Goal: Transaction & Acquisition: Purchase product/service

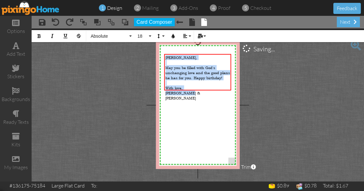
drag, startPoint x: 195, startPoint y: 87, endPoint x: 156, endPoint y: 49, distance: 54.3
click at [156, 49] on div "X X X X X X X X X X X X X X X X X X X X X X X X X X X X X X X X X X X X X X X X…" at bounding box center [198, 104] width 84 height 127
click at [113, 39] on button "Absolute" at bounding box center [111, 36] width 46 height 12
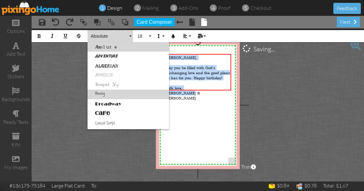
click at [106, 98] on link "Breezy" at bounding box center [129, 93] width 82 height 9
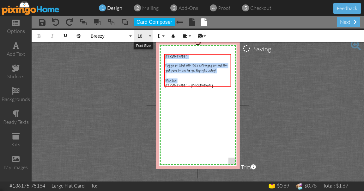
click at [143, 36] on span "18" at bounding box center [142, 35] width 11 height 5
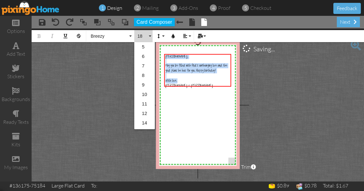
scroll to position [56, 0]
click at [149, 112] on link "24" at bounding box center [144, 113] width 21 height 9
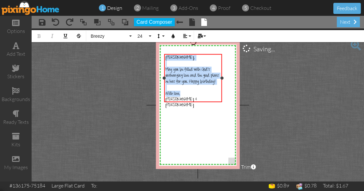
drag, startPoint x: 231, startPoint y: 78, endPoint x: 222, endPoint y: 82, distance: 9.9
click at [222, 82] on div "[PERSON_NAME], ​ May you be filled with [DEMOGRAPHIC_DATA]'s unchanging love an…" at bounding box center [193, 78] width 58 height 48
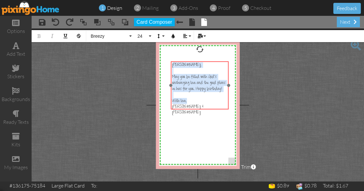
drag, startPoint x: 192, startPoint y: 54, endPoint x: 199, endPoint y: 61, distance: 9.6
click at [199, 61] on div "​ [PERSON_NAME], ​ May you be filled with [DEMOGRAPHIC_DATA]'s unchanging love …" at bounding box center [200, 88] width 58 height 55
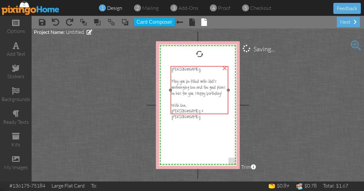
drag, startPoint x: 199, startPoint y: 62, endPoint x: 198, endPoint y: 67, distance: 5.1
click at [198, 67] on div "[PERSON_NAME]," at bounding box center [200, 70] width 56 height 6
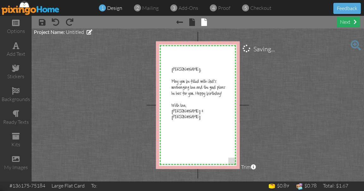
click at [350, 21] on div "next" at bounding box center [348, 22] width 23 height 10
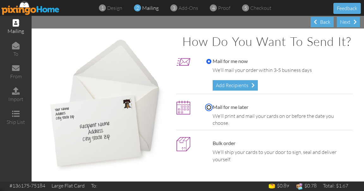
click at [207, 110] on input "Mail for me later" at bounding box center [208, 107] width 5 height 5
radio input "true"
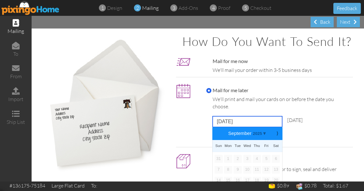
click at [239, 127] on input "[DATE]" at bounding box center [248, 121] width 70 height 11
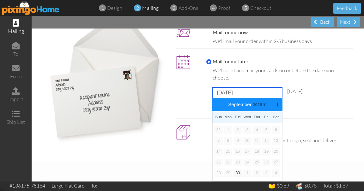
scroll to position [42, 0]
click at [277, 105] on b "⟩" at bounding box center [277, 104] width 4 height 5
click at [228, 142] on link "6" at bounding box center [228, 141] width 8 height 8
type input "[DATE]"
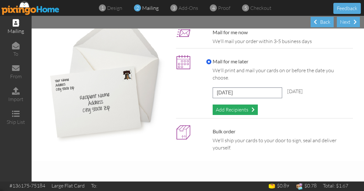
click at [237, 111] on div "Add Recipients" at bounding box center [235, 109] width 45 height 10
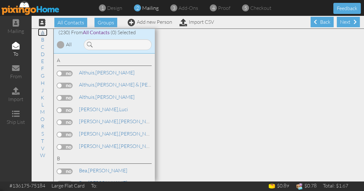
click at [42, 32] on link "A" at bounding box center [42, 32] width 9 height 8
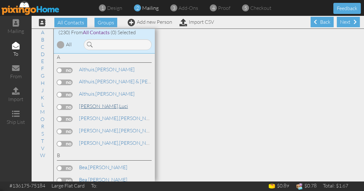
click at [101, 106] on span "[PERSON_NAME]," at bounding box center [99, 106] width 40 height 6
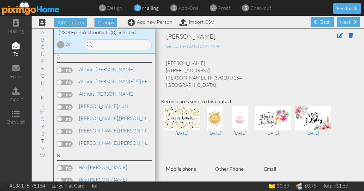
click at [68, 106] on label at bounding box center [65, 107] width 16 height 6
click at [0, 0] on input "checkbox" at bounding box center [0, 0] width 0 height 0
click at [346, 23] on div "Next" at bounding box center [348, 22] width 23 height 10
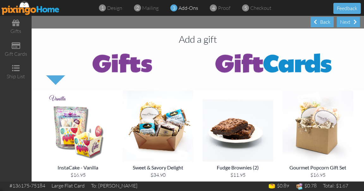
click at [346, 23] on div "Next" at bounding box center [348, 22] width 23 height 10
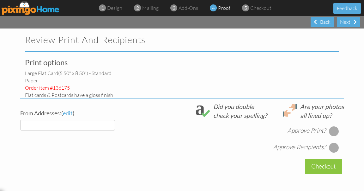
select select "object:7125"
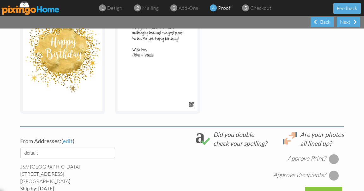
scroll to position [148, 0]
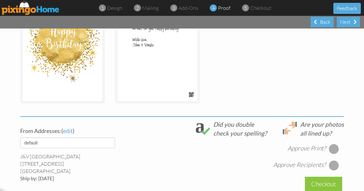
click at [331, 144] on div at bounding box center [334, 148] width 10 height 10
click at [332, 163] on div at bounding box center [334, 165] width 10 height 10
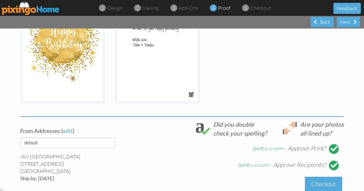
click at [328, 185] on div "Checkout" at bounding box center [323, 183] width 37 height 15
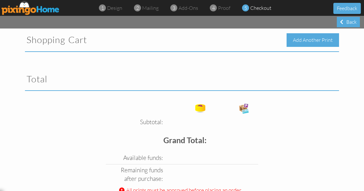
click at [294, 40] on div "Add Another Print" at bounding box center [313, 40] width 52 height 14
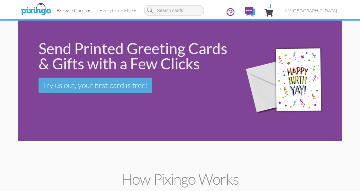
click at [82, 9] on link "Browse Cards" at bounding box center [73, 11] width 43 height 16
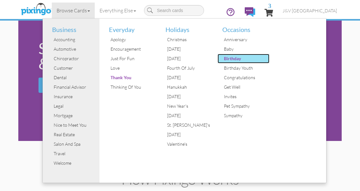
click at [236, 56] on div "Birthday" at bounding box center [245, 58] width 47 height 9
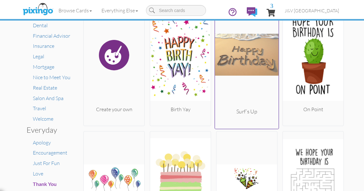
scroll to position [75, 0]
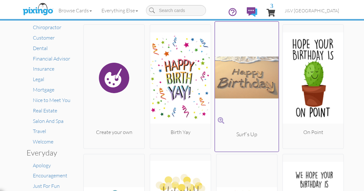
click at [255, 70] on img at bounding box center [247, 77] width 64 height 106
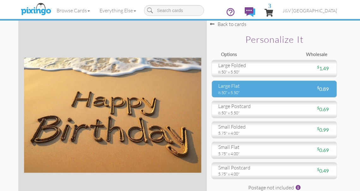
click at [245, 89] on div "large flat" at bounding box center [243, 85] width 51 height 7
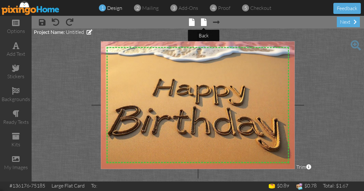
click at [204, 24] on span at bounding box center [204, 22] width 6 height 8
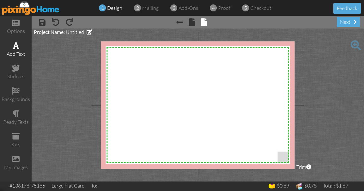
click at [11, 49] on div "add text" at bounding box center [16, 50] width 32 height 22
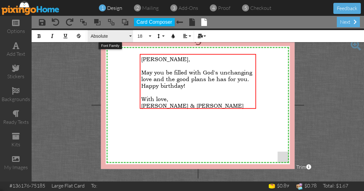
click at [101, 40] on button "Absolute" at bounding box center [111, 36] width 46 height 12
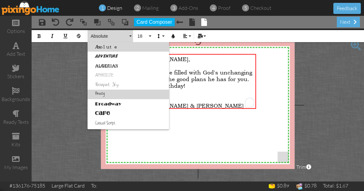
click at [105, 98] on link "Breezy" at bounding box center [129, 93] width 82 height 9
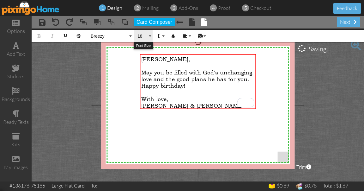
click at [144, 37] on span "18" at bounding box center [142, 35] width 11 height 5
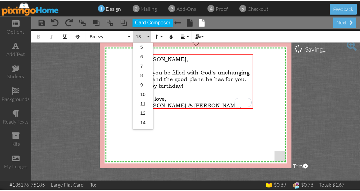
scroll to position [56, 0]
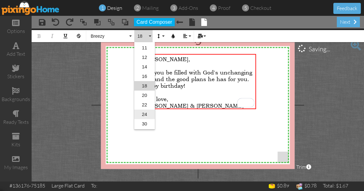
click at [145, 114] on link "24" at bounding box center [144, 113] width 21 height 9
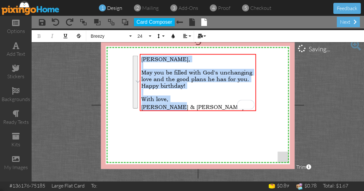
drag, startPoint x: 187, startPoint y: 107, endPoint x: 134, endPoint y: 59, distance: 71.4
click at [134, 59] on div "X X X X X X X X X X X X X X X X X X X X X X X X X X X X X X X X X X X X X X X X…" at bounding box center [198, 104] width 194 height 127
click at [146, 37] on span "24" at bounding box center [142, 35] width 11 height 5
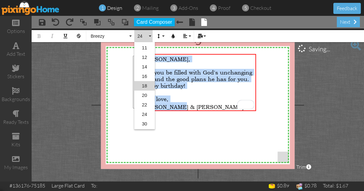
click at [146, 37] on span "24" at bounding box center [142, 35] width 11 height 5
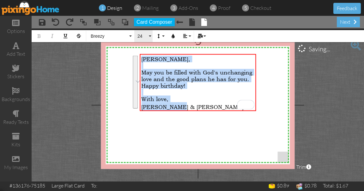
click at [146, 37] on span "24" at bounding box center [142, 35] width 11 height 5
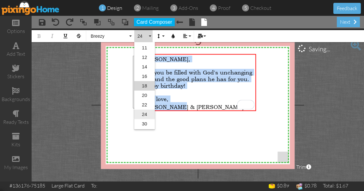
click at [145, 115] on link "24" at bounding box center [144, 113] width 21 height 9
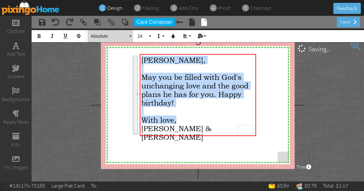
click at [112, 38] on span "Absolute" at bounding box center [109, 35] width 38 height 5
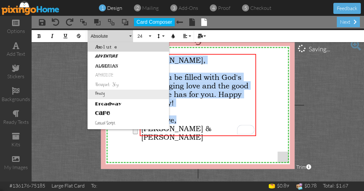
click at [109, 93] on link "Breezy" at bounding box center [129, 93] width 82 height 9
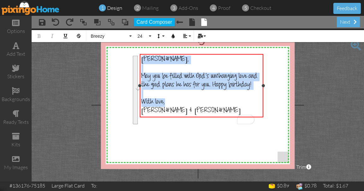
drag, startPoint x: 256, startPoint y: 90, endPoint x: 264, endPoint y: 90, distance: 7.3
click at [263, 90] on div "[PERSON_NAME], ​ May you be filled with God's unchanging love and the good plan…" at bounding box center [202, 85] width 124 height 63
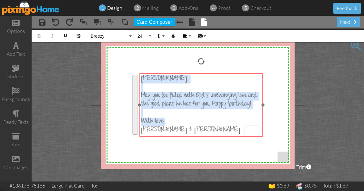
drag, startPoint x: 206, startPoint y: 53, endPoint x: 206, endPoint y: 73, distance: 19.3
click at [206, 73] on div at bounding box center [201, 104] width 127 height 66
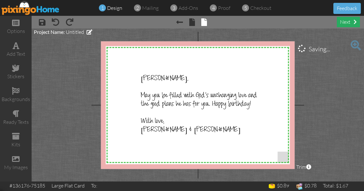
click at [346, 22] on div "next" at bounding box center [348, 22] width 23 height 10
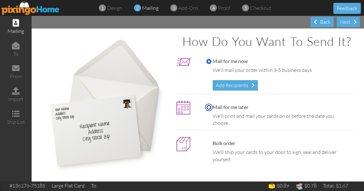
click at [207, 110] on input "Mail for me later" at bounding box center [208, 107] width 5 height 5
radio input "true"
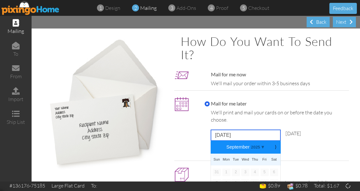
click at [233, 133] on input "[DATE]" at bounding box center [246, 135] width 70 height 11
click at [275, 145] on b "⟩" at bounding box center [275, 146] width 4 height 5
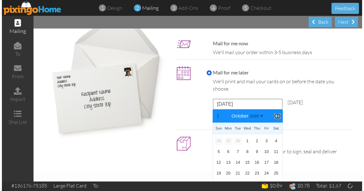
scroll to position [33, 0]
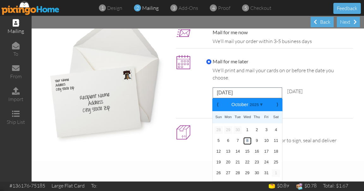
click at [243, 144] on link "8" at bounding box center [247, 141] width 8 height 8
type input "[DATE]"
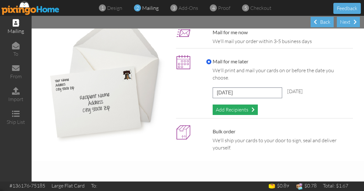
click at [243, 115] on div "Add Recipients" at bounding box center [235, 109] width 45 height 10
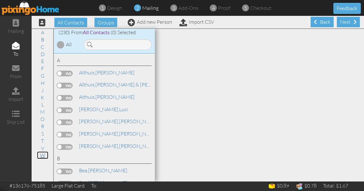
click at [39, 154] on link "W" at bounding box center [42, 155] width 11 height 8
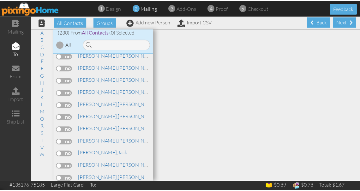
scroll to position [2891, 0]
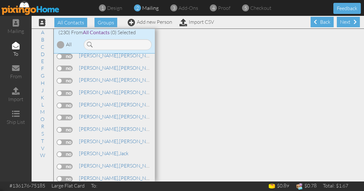
click at [69, 139] on label at bounding box center [65, 142] width 16 height 6
click at [0, 0] on input "checkbox" at bounding box center [0, 0] width 0 height 0
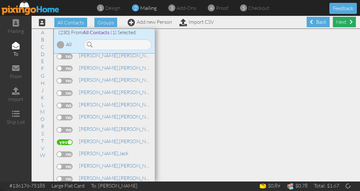
click at [343, 22] on div "Next" at bounding box center [344, 22] width 23 height 10
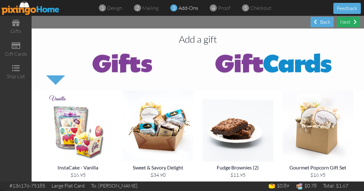
click at [340, 22] on div "Next" at bounding box center [348, 22] width 23 height 10
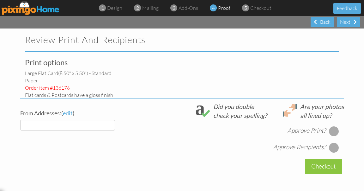
select select "object:8819"
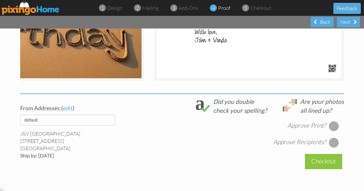
scroll to position [186, 0]
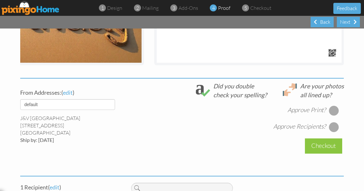
click at [333, 114] on div at bounding box center [334, 110] width 10 height 10
click at [334, 129] on div at bounding box center [334, 127] width 10 height 10
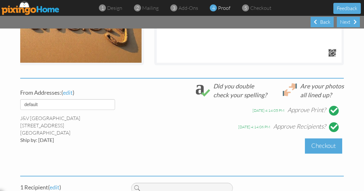
click at [328, 151] on div "Checkout" at bounding box center [323, 145] width 37 height 15
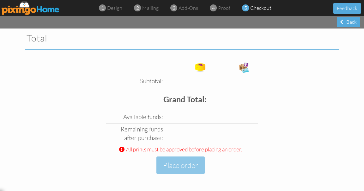
scroll to position [737, 0]
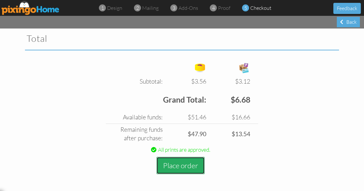
click at [179, 163] on button "Place order" at bounding box center [180, 164] width 48 height 17
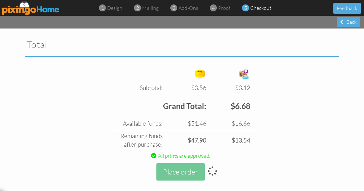
scroll to position [750, 0]
